Goal: Task Accomplishment & Management: Complete application form

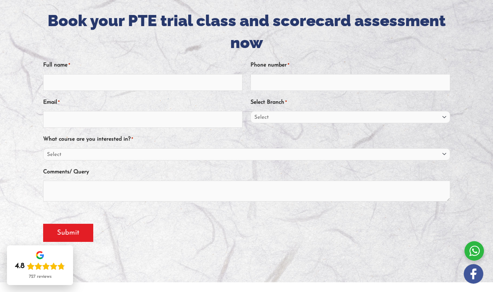
scroll to position [96, 0]
type input "iqra"
type input "0416638773"
type input "iqrabatool184@icloud.com"
select select "Victoria"
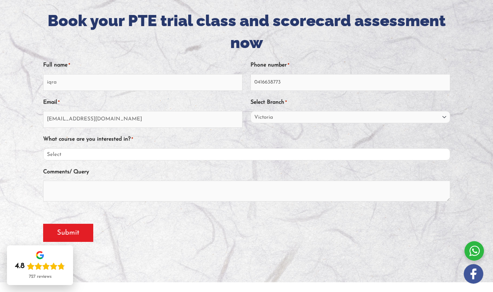
select select "PTE"
click at [202, 190] on textarea "Comments/ Query" at bounding box center [246, 191] width 407 height 21
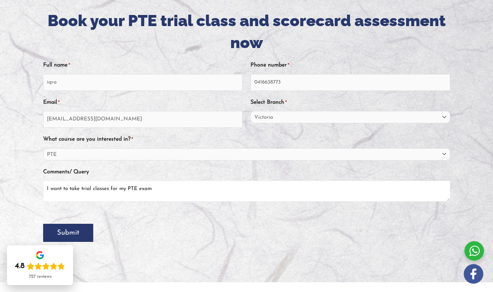
type textarea "I want to take trial classes for my PTE exam"
click at [83, 241] on input "Submit" at bounding box center [68, 233] width 50 height 18
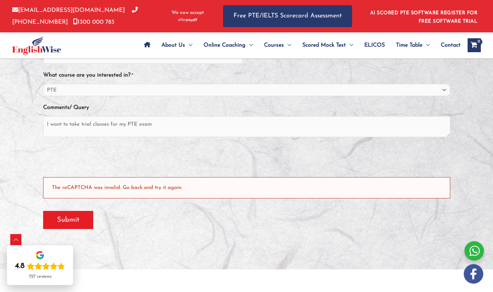
scroll to position [191, 0]
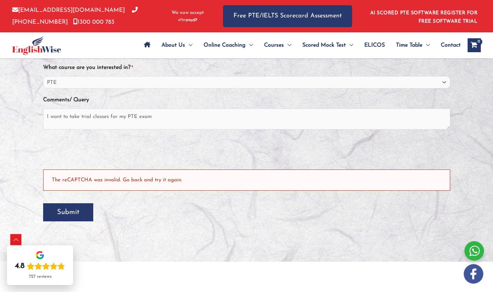
click at [77, 215] on input "Submit" at bounding box center [68, 212] width 50 height 18
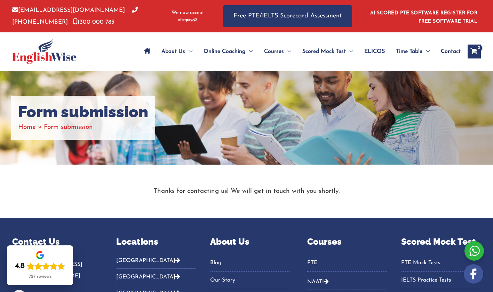
click at [139, 51] on link "Site Navigation: Main Menu" at bounding box center [147, 51] width 17 height 24
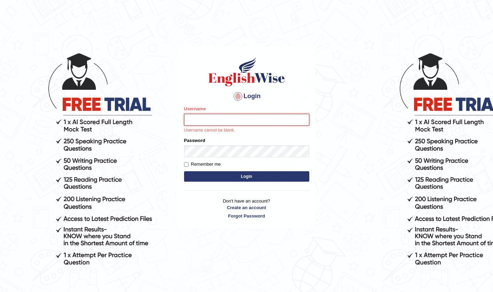
type input "Iqrabatool"
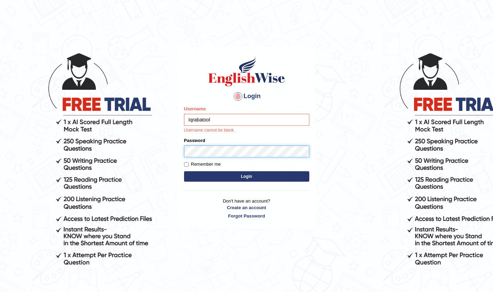
click at [246, 176] on button "Login" at bounding box center [246, 176] width 125 height 10
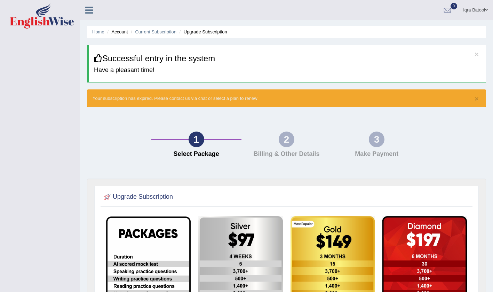
click at [476, 11] on link "Iqra Batool" at bounding box center [475, 9] width 35 height 18
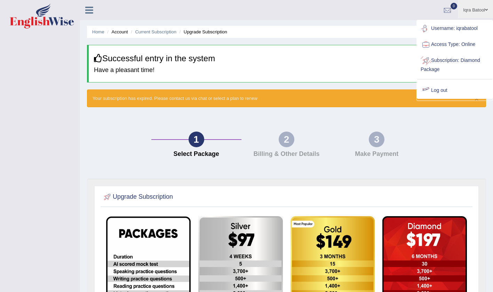
click at [453, 90] on link "Log out" at bounding box center [454, 91] width 75 height 16
